Goal: Register for event/course

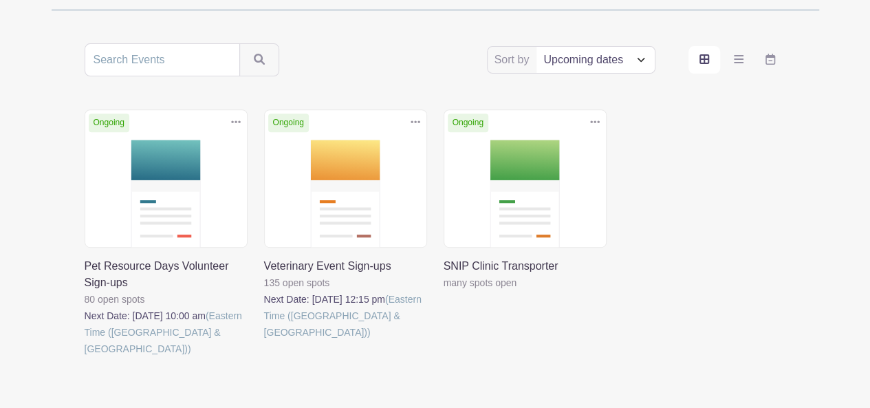
scroll to position [246, 0]
click at [85, 356] on link at bounding box center [85, 356] width 0 height 0
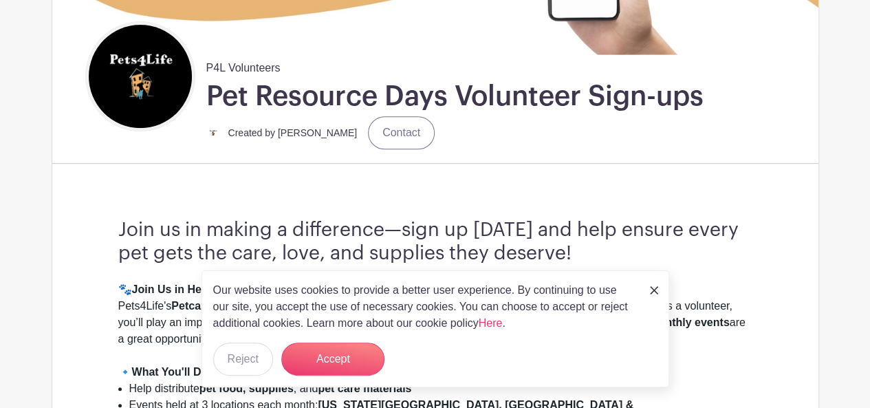
scroll to position [288, 0]
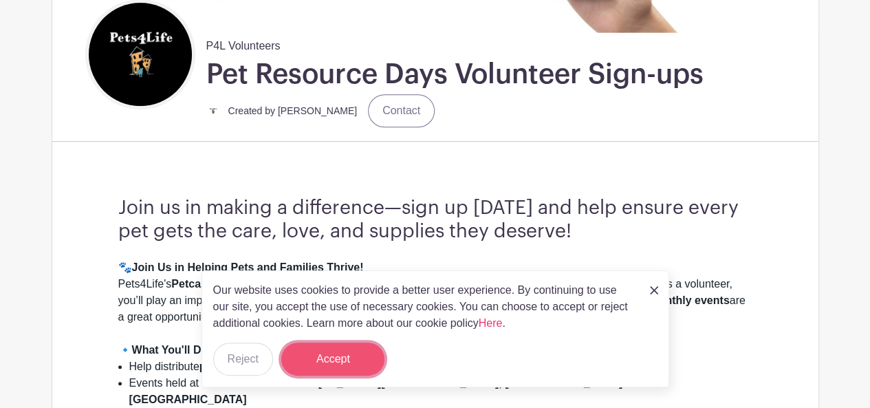
click at [345, 362] on button "Accept" at bounding box center [332, 359] width 103 height 33
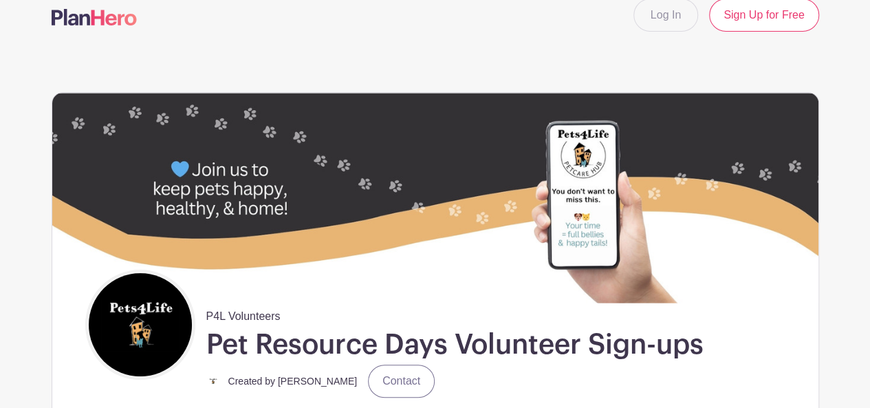
scroll to position [3, 0]
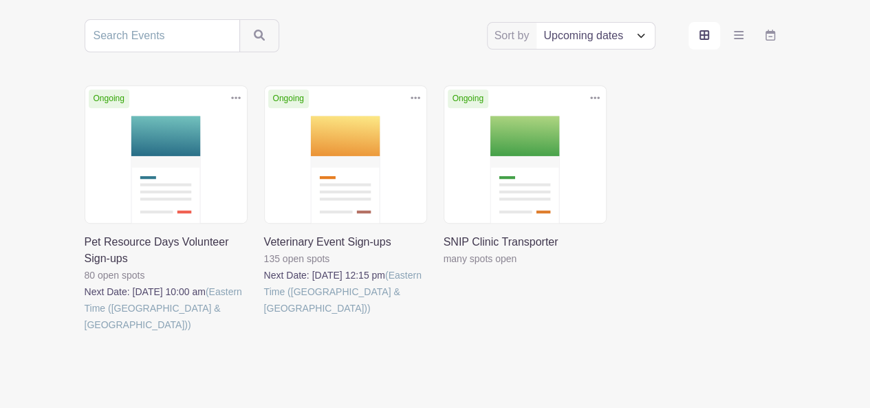
scroll to position [271, 0]
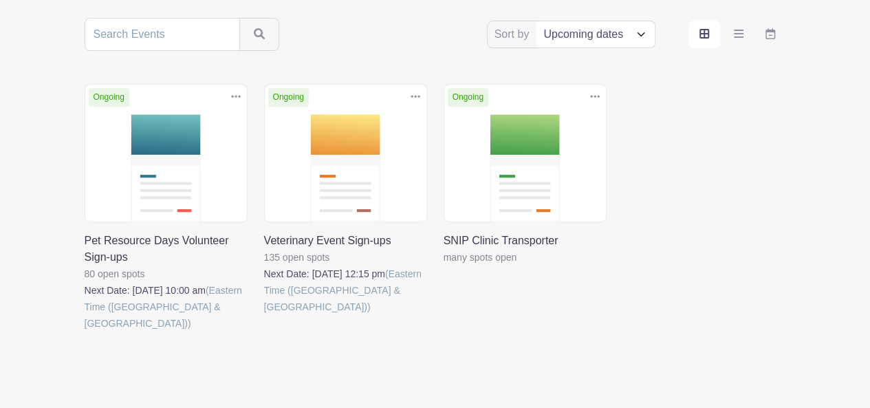
click at [264, 315] on link at bounding box center [264, 315] width 0 height 0
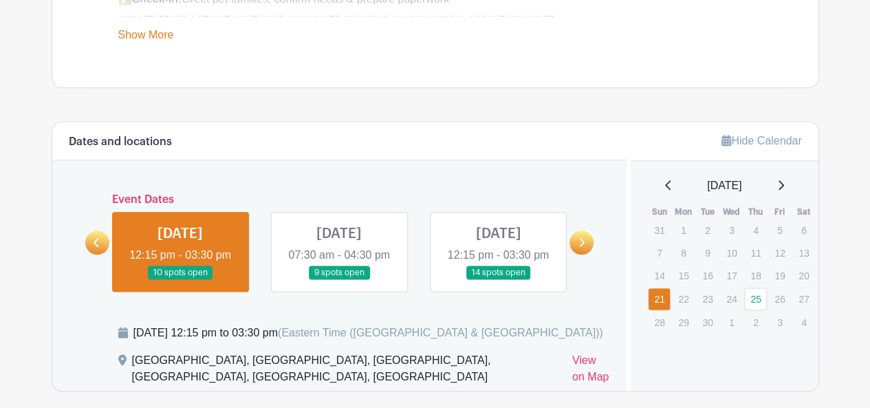
scroll to position [735, 0]
